Goal: Task Accomplishment & Management: Use online tool/utility

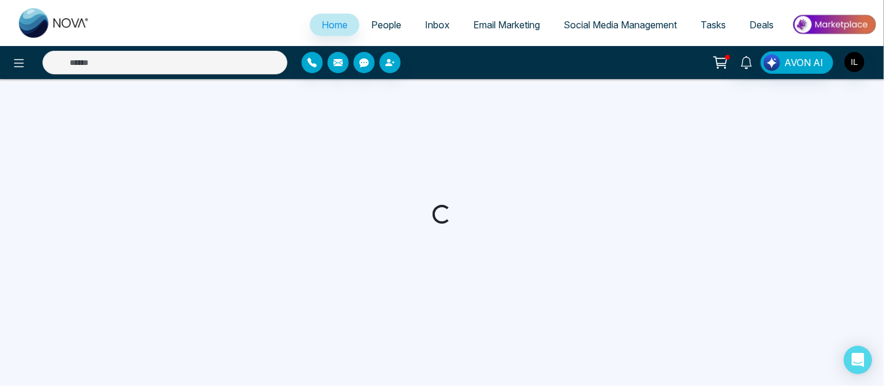
select select "*"
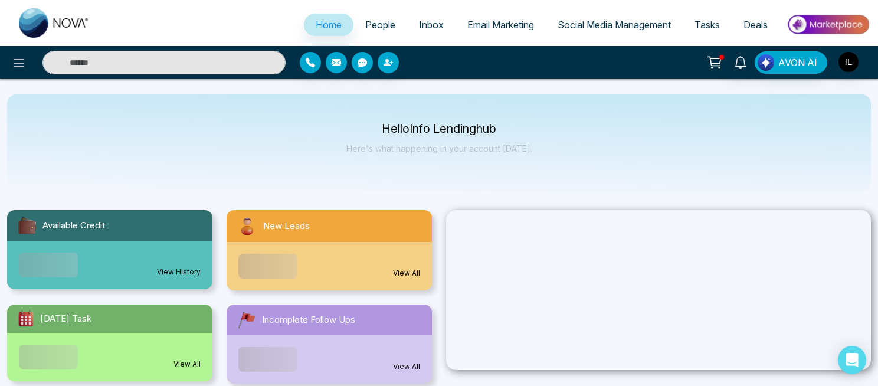
click at [479, 19] on span "Email Marketing" at bounding box center [500, 25] width 67 height 12
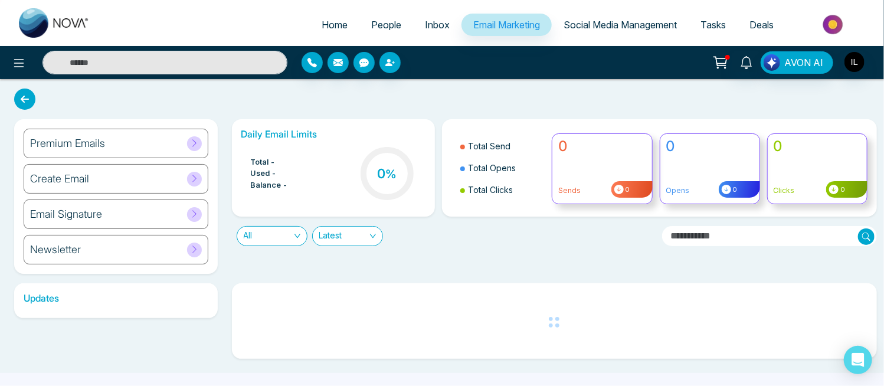
click at [193, 141] on icon at bounding box center [194, 143] width 9 height 9
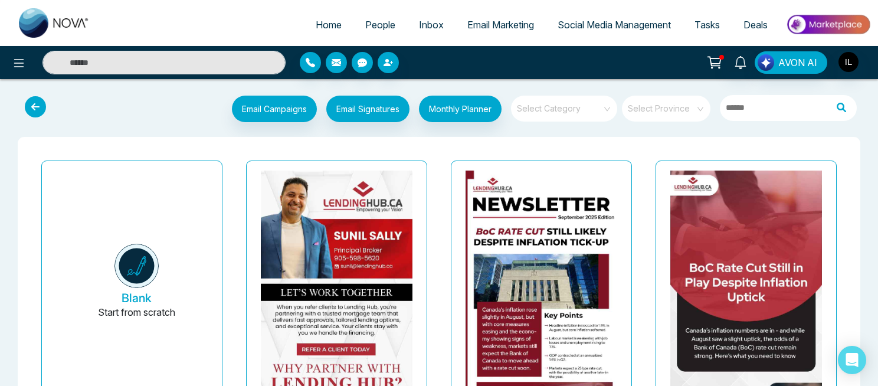
click at [501, 19] on span "Email Marketing" at bounding box center [500, 25] width 67 height 12
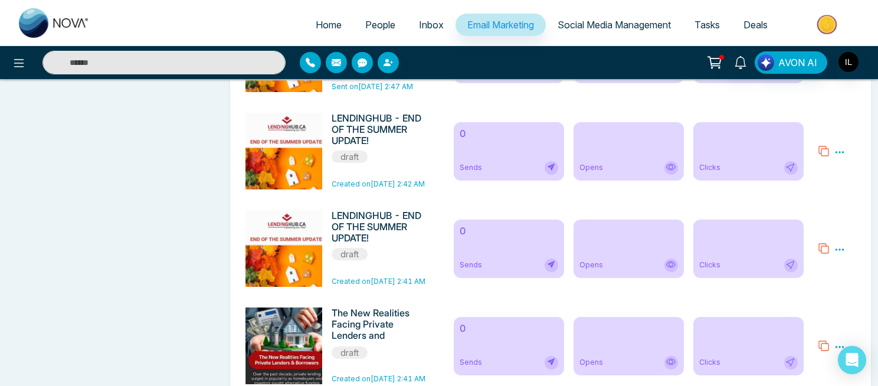
scroll to position [1454, 0]
